Goal: Task Accomplishment & Management: Manage account settings

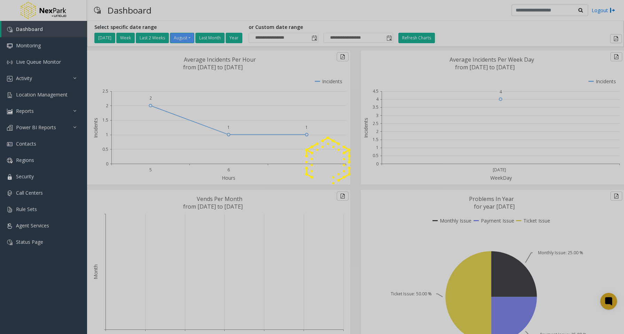
click at [41, 92] on div at bounding box center [312, 167] width 624 height 334
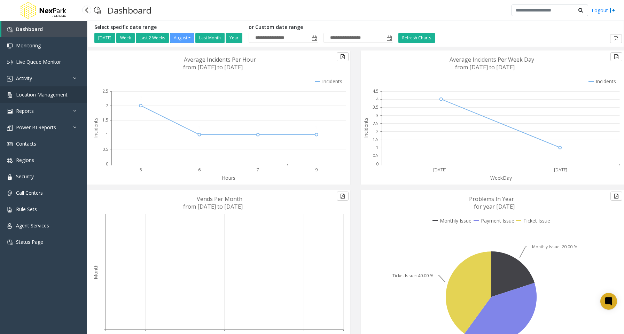
click at [43, 94] on span "Location Management" at bounding box center [42, 94] width 52 height 7
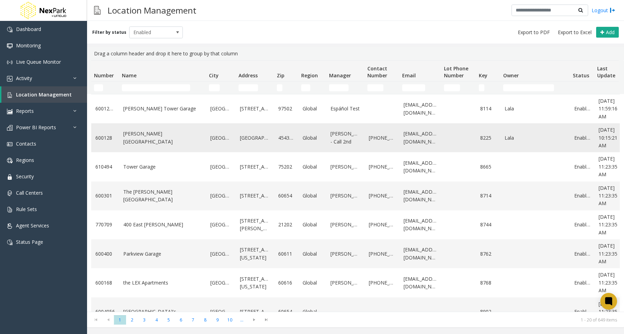
click at [147, 135] on link "[PERSON_NAME][GEOGRAPHIC_DATA]" at bounding box center [162, 138] width 79 height 16
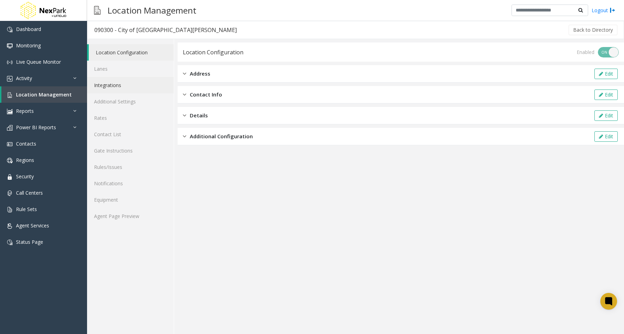
click at [126, 91] on link "Integrations" at bounding box center [130, 85] width 87 height 16
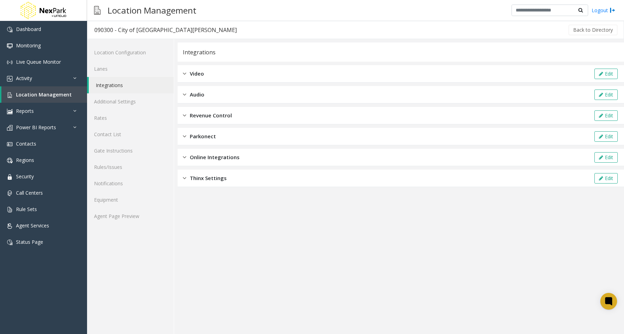
click at [216, 115] on span "Revenue Control" at bounding box center [211, 115] width 42 height 8
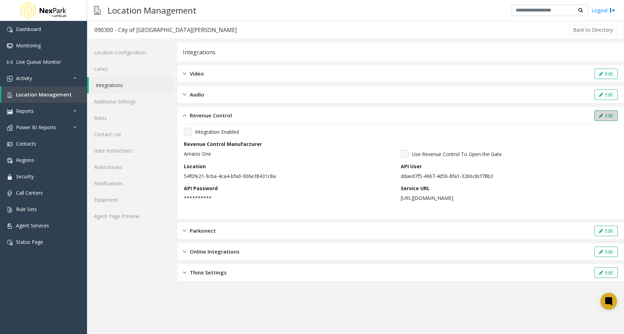
click at [605, 113] on button "Edit" at bounding box center [606, 115] width 23 height 10
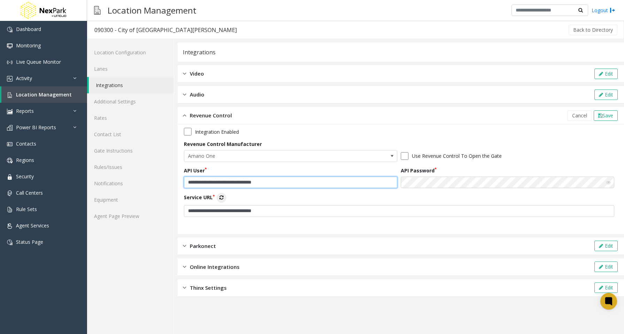
click at [251, 184] on input "**********" at bounding box center [291, 183] width 214 height 12
click at [520, 155] on div "Use Revenue Control To Open the Gate" at bounding box center [509, 156] width 217 height 12
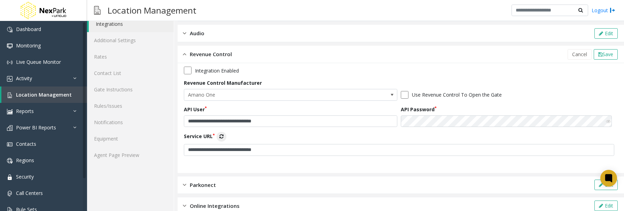
scroll to position [63, 0]
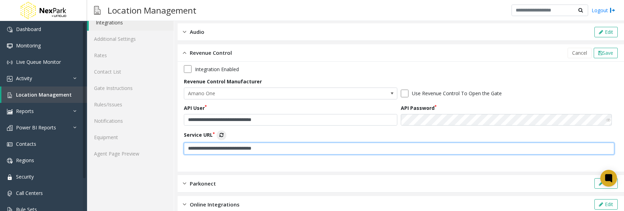
click at [232, 145] on input "**********" at bounding box center [399, 149] width 431 height 12
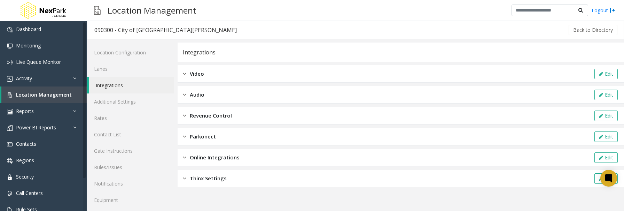
click at [231, 110] on div "Revenue Control Edit" at bounding box center [401, 115] width 447 height 17
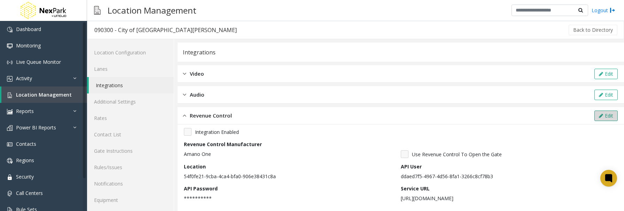
click at [600, 111] on button "Edit" at bounding box center [606, 115] width 23 height 10
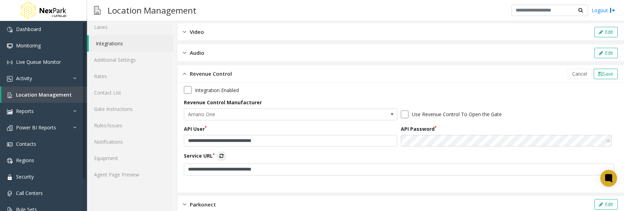
scroll to position [78, 0]
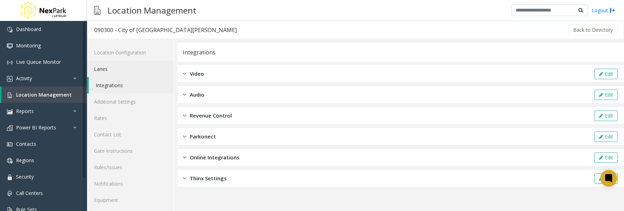
click at [103, 68] on link "Lanes" at bounding box center [130, 69] width 87 height 16
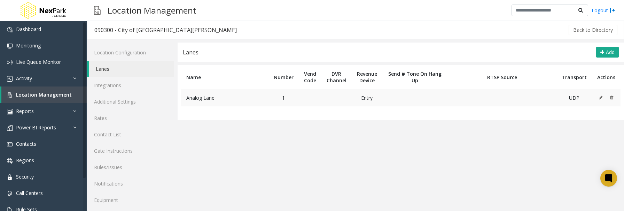
click at [241, 97] on td "Analog Lane" at bounding box center [224, 97] width 87 height 17
click at [599, 96] on icon at bounding box center [600, 97] width 3 height 4
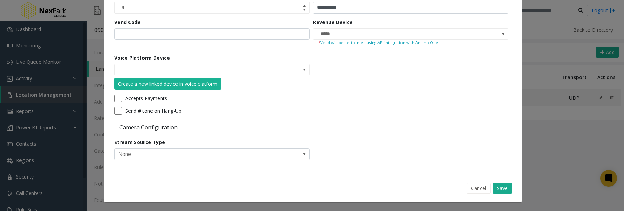
scroll to position [60, 0]
click at [479, 186] on button "Cancel" at bounding box center [479, 188] width 24 height 10
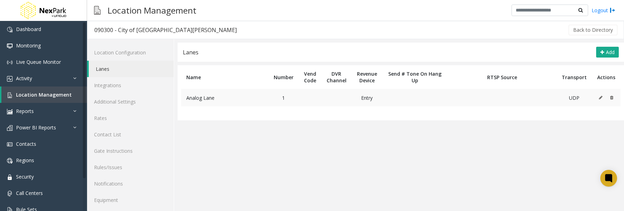
click at [217, 95] on td "Analog Lane" at bounding box center [224, 97] width 87 height 17
click at [599, 95] on icon at bounding box center [600, 97] width 3 height 4
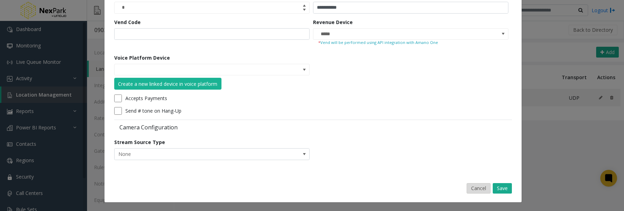
click at [476, 189] on button "Cancel" at bounding box center [479, 188] width 24 height 10
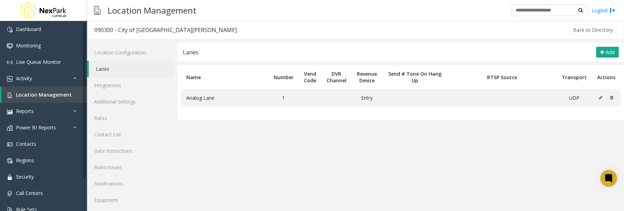
click at [379, 175] on app-lanes "**********" at bounding box center [401, 136] width 447 height 187
click at [219, 162] on app-lanes "**********" at bounding box center [401, 136] width 447 height 187
click at [227, 102] on td "Analog Lane" at bounding box center [224, 97] width 87 height 17
click at [599, 96] on icon at bounding box center [600, 97] width 3 height 4
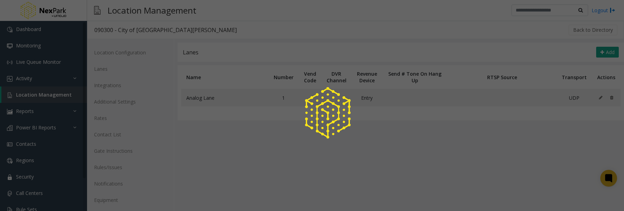
scroll to position [0, 0]
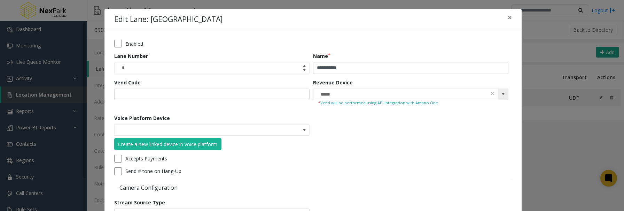
click at [502, 92] on span at bounding box center [504, 94] width 6 height 6
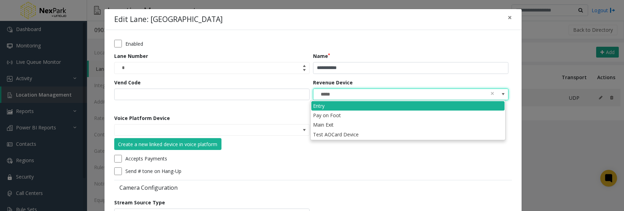
click at [513, 92] on div "**********" at bounding box center [313, 132] width 417 height 205
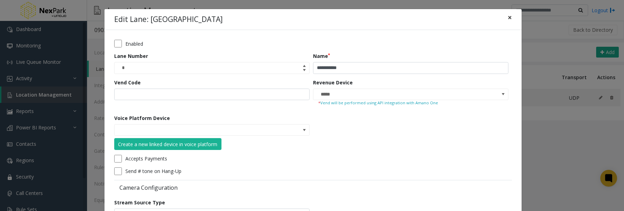
click at [505, 21] on button "×" at bounding box center [510, 17] width 14 height 17
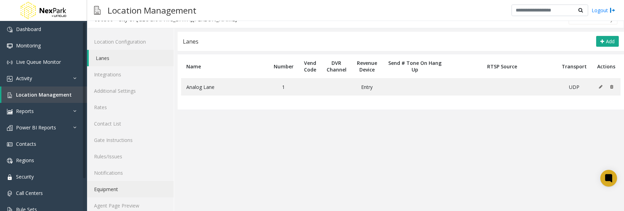
scroll to position [12, 0]
click at [110, 195] on link "Equipment" at bounding box center [130, 188] width 87 height 16
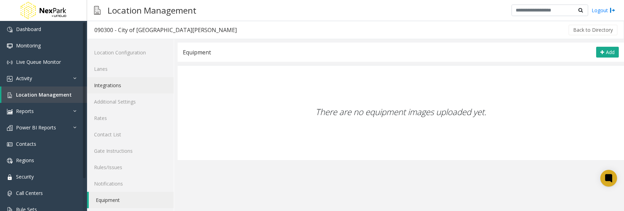
click at [111, 87] on link "Integrations" at bounding box center [130, 85] width 87 height 16
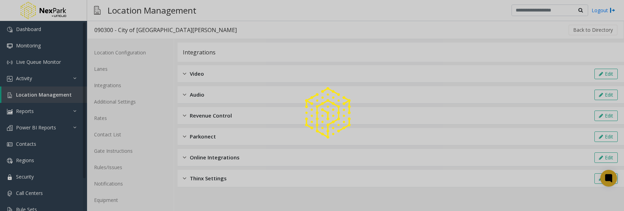
click at [228, 117] on div at bounding box center [312, 105] width 624 height 211
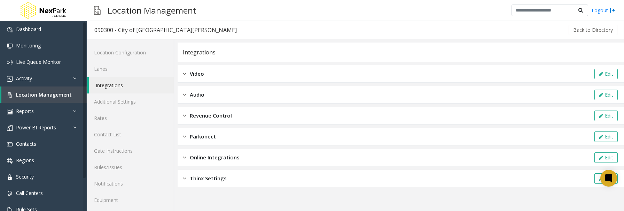
click at [221, 161] on span "Online Integrations" at bounding box center [215, 157] width 50 height 8
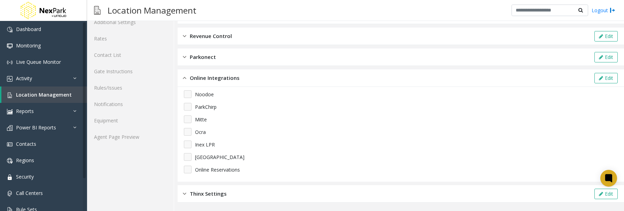
scroll to position [80, 0]
click at [215, 56] on span "Parkonect" at bounding box center [203, 57] width 26 height 8
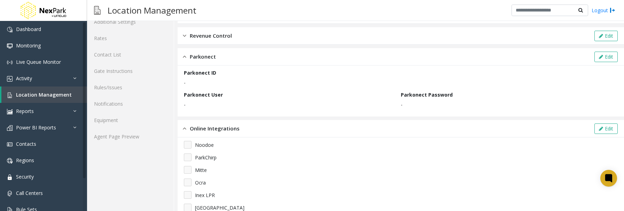
click at [217, 38] on span "Revenue Control" at bounding box center [211, 36] width 42 height 8
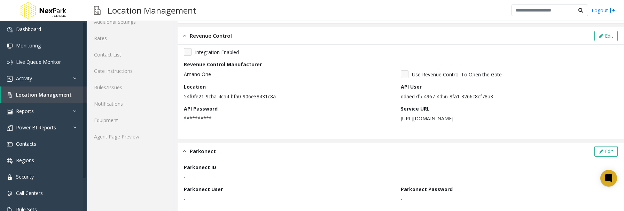
drag, startPoint x: 497, startPoint y: 118, endPoint x: 271, endPoint y: 92, distance: 226.9
click at [270, 91] on div "**********" at bounding box center [401, 87] width 434 height 79
click at [240, 87] on div "Location 54f0fe21-9cba-4ca4-bfa0-906e38431c8a" at bounding box center [292, 91] width 217 height 17
